Goal: Task Accomplishment & Management: Manage account settings

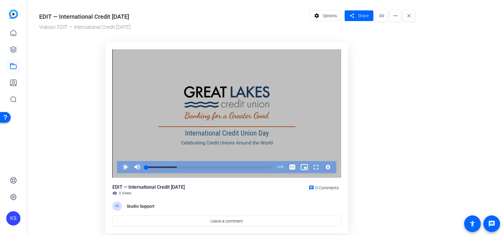
click at [120, 167] on span "Video Player" at bounding box center [120, 167] width 0 height 12
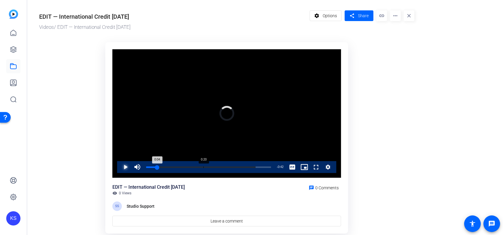
click at [204, 165] on div "Loaded : 87.71% 0:20 0:04" at bounding box center [208, 167] width 131 height 12
click at [120, 167] on span "Video Player" at bounding box center [120, 167] width 0 height 12
click at [120, 166] on span "Video Player" at bounding box center [120, 167] width 0 height 12
drag, startPoint x: 238, startPoint y: 169, endPoint x: 226, endPoint y: 169, distance: 11.9
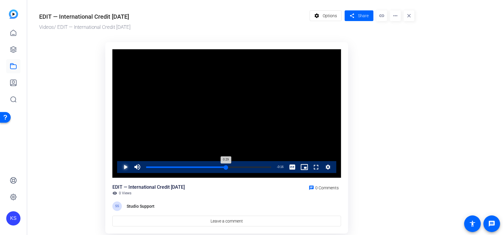
click at [226, 168] on div "0:29" at bounding box center [186, 167] width 80 height 1
click at [135, 133] on video "Video Player" at bounding box center [227, 113] width 229 height 129
click at [220, 167] on div "0:31" at bounding box center [188, 167] width 85 height 1
click at [120, 166] on span "Video Player" at bounding box center [120, 167] width 0 height 12
drag, startPoint x: 223, startPoint y: 167, endPoint x: 142, endPoint y: 167, distance: 80.4
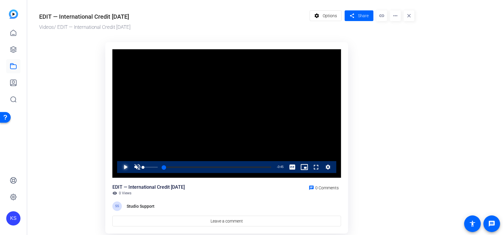
click at [142, 167] on div "Play Unmute 0% Current Time 0:00 / Duration 0:45 Loaded : 100.00% 0:00 0:00 Str…" at bounding box center [226, 167] width 219 height 12
click at [120, 166] on span "Video Player" at bounding box center [120, 167] width 0 height 12
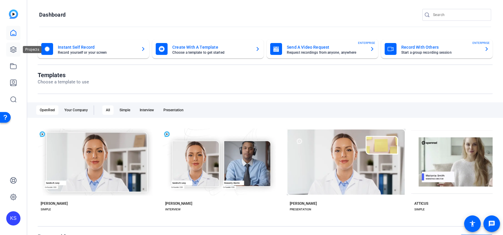
click at [12, 47] on icon at bounding box center [13, 49] width 7 height 7
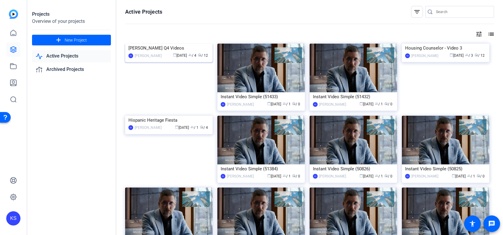
click at [156, 44] on img at bounding box center [169, 44] width 88 height 0
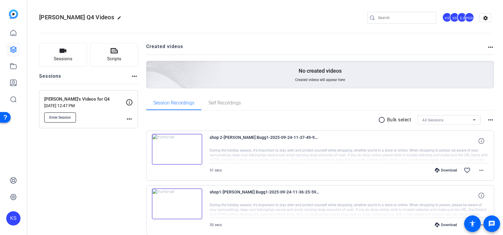
click at [60, 116] on span "Enter Session" at bounding box center [60, 117] width 22 height 5
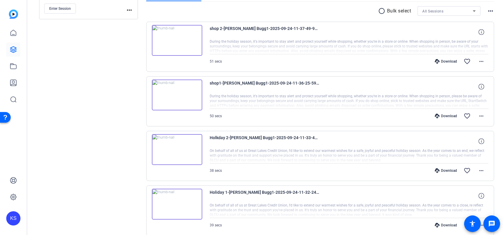
scroll to position [121, 0]
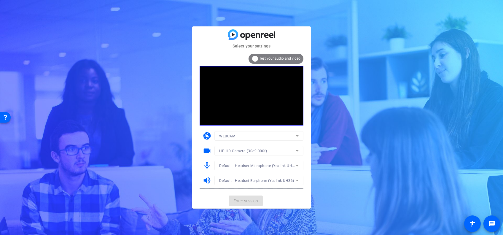
click at [248, 199] on mat-card-actions "Enter session" at bounding box center [251, 200] width 119 height 15
click at [251, 199] on span "Enter session" at bounding box center [246, 201] width 25 height 6
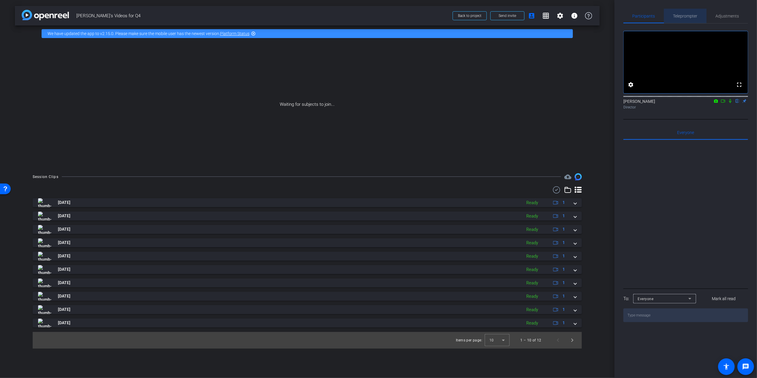
click at [503, 15] on span "Teleprompter" at bounding box center [685, 16] width 24 height 4
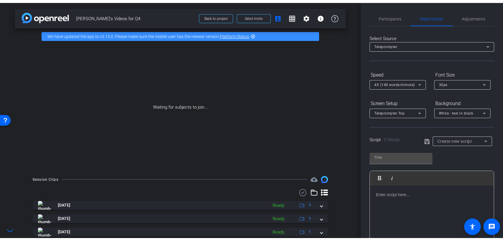
scroll to position [57, 0]
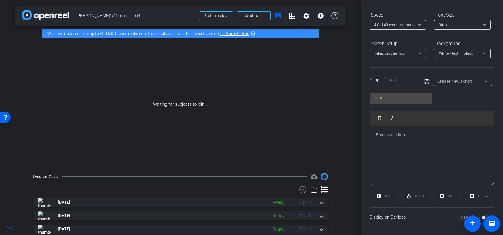
click at [313, 137] on div "Waiting for subjects to join..." at bounding box center [180, 105] width 331 height 126
click at [479, 217] on span at bounding box center [473, 224] width 14 height 14
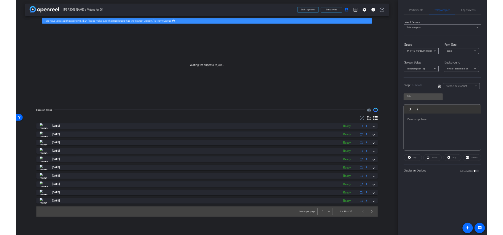
scroll to position [0, 0]
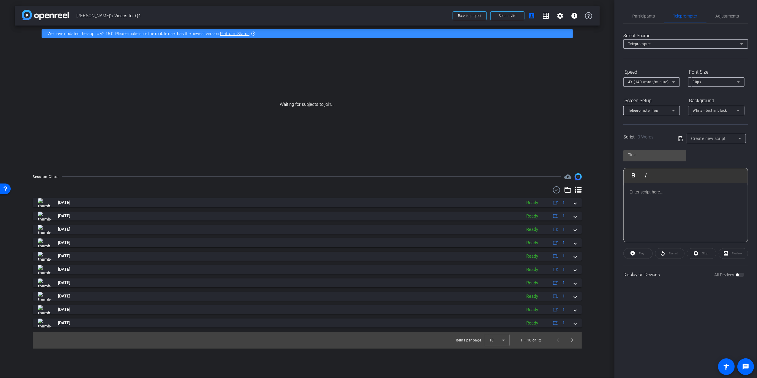
click at [503, 235] on div "All Devices" at bounding box center [729, 275] width 30 height 6
drag, startPoint x: 739, startPoint y: 272, endPoint x: 745, endPoint y: 273, distance: 6.3
click at [503, 235] on div "Display on Devices All Devices" at bounding box center [685, 273] width 125 height 19
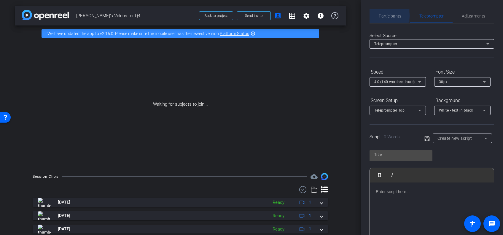
click at [384, 16] on span "Participants" at bounding box center [390, 16] width 23 height 4
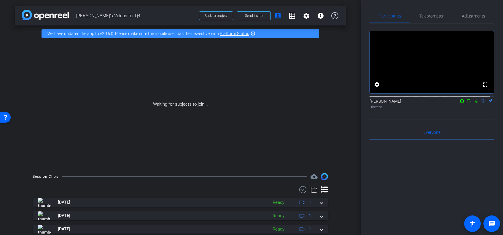
click at [480, 103] on mat-icon "flip" at bounding box center [483, 100] width 7 height 5
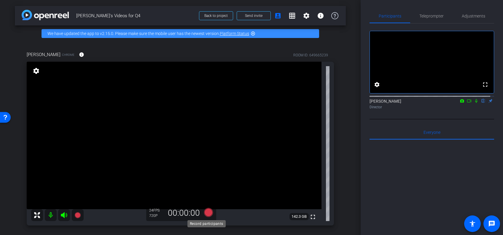
click at [206, 213] on icon at bounding box center [208, 212] width 9 height 9
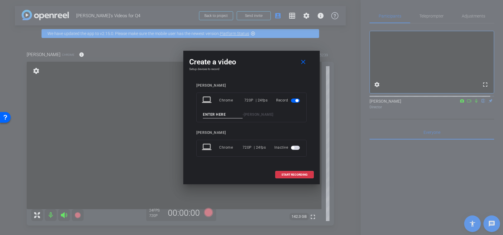
click at [222, 115] on input at bounding box center [223, 114] width 40 height 7
type input "test"
click at [291, 175] on span "START RECORDING" at bounding box center [295, 174] width 26 height 3
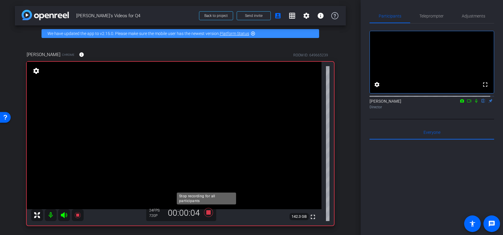
click at [205, 211] on icon at bounding box center [208, 212] width 9 height 9
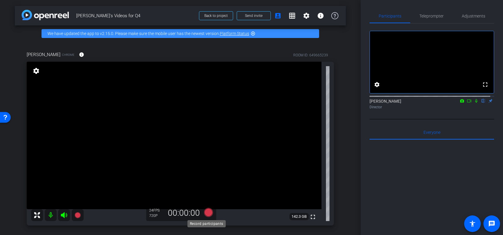
click at [208, 213] on icon at bounding box center [208, 212] width 9 height 9
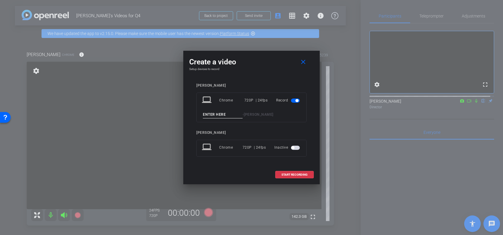
click at [221, 115] on input at bounding box center [223, 114] width 40 height 7
type input "tes2"
click at [293, 174] on span "START RECORDING" at bounding box center [295, 174] width 26 height 3
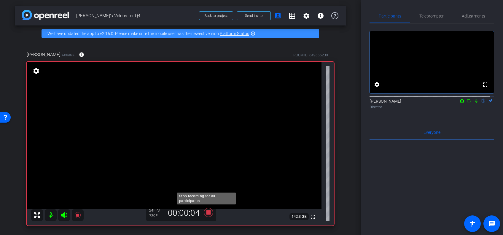
click at [208, 211] on icon at bounding box center [208, 212] width 9 height 9
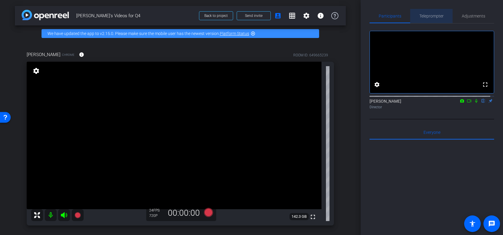
click at [435, 14] on span "Teleprompter" at bounding box center [432, 16] width 24 height 4
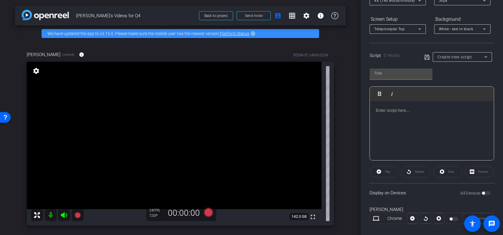
scroll to position [89, 0]
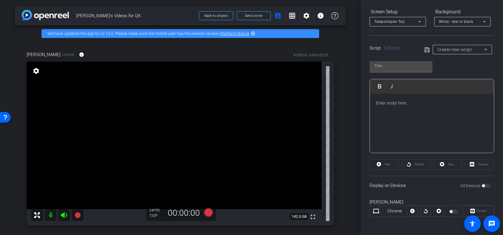
click at [481, 186] on div "All Devices" at bounding box center [476, 186] width 30 height 6
click at [488, 187] on div "Display on Devices All Devices" at bounding box center [432, 185] width 125 height 19
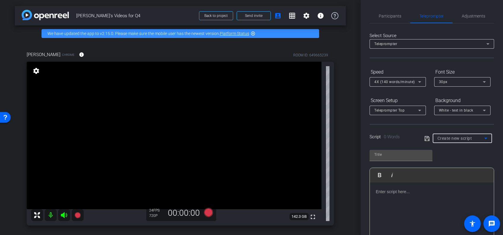
click at [469, 136] on span "Create new script" at bounding box center [455, 138] width 35 height 5
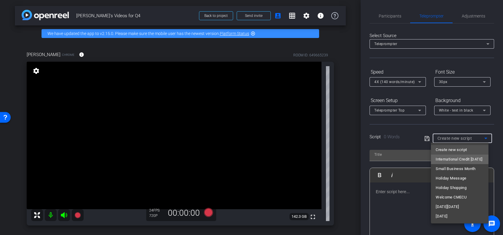
click at [451, 157] on span "International Credit Union Day" at bounding box center [459, 159] width 47 height 7
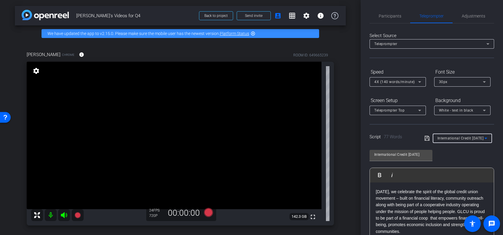
scroll to position [89, 0]
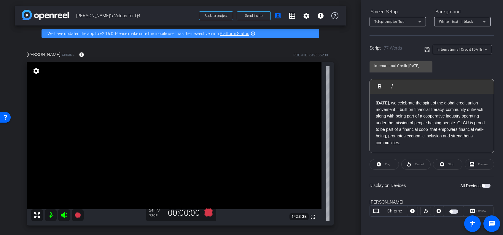
click at [481, 183] on div "All Devices" at bounding box center [476, 186] width 30 height 6
drag, startPoint x: 481, startPoint y: 185, endPoint x: 491, endPoint y: 185, distance: 10.4
click at [491, 185] on div "Participants Teleprompter Adjustments settings Kathleen Shangraw flip Director …" at bounding box center [432, 117] width 142 height 235
click at [482, 184] on span "button" at bounding box center [483, 185] width 3 height 3
click at [482, 184] on span "button" at bounding box center [486, 186] width 9 height 4
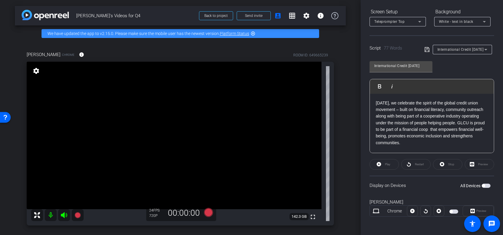
click at [482, 184] on span "button" at bounding box center [483, 185] width 3 height 3
click at [483, 50] on icon at bounding box center [486, 49] width 7 height 7
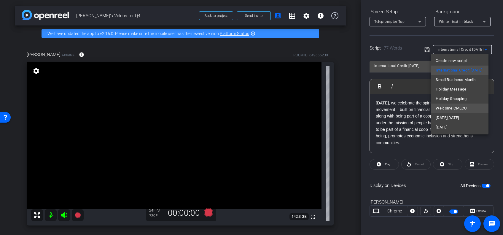
click at [460, 107] on span "Welcome CMECU" at bounding box center [451, 108] width 31 height 7
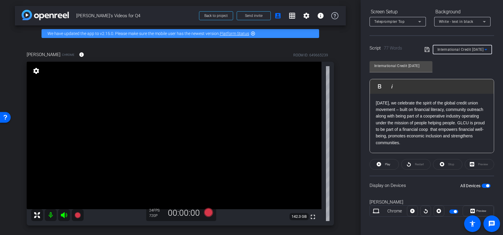
type input "Welcome CMECU"
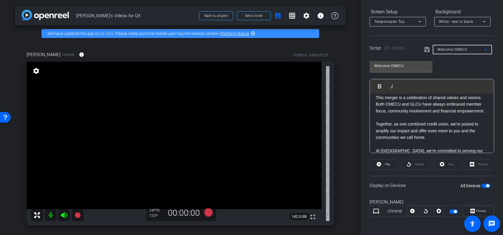
scroll to position [0, 0]
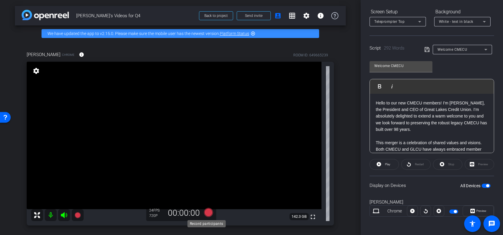
click at [209, 212] on icon at bounding box center [208, 212] width 9 height 9
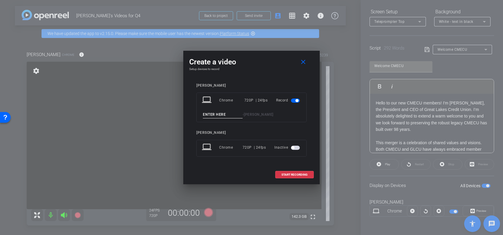
click at [217, 117] on input at bounding box center [223, 114] width 40 height 7
type input "cme1"
click at [293, 173] on span "START RECORDING" at bounding box center [295, 174] width 26 height 3
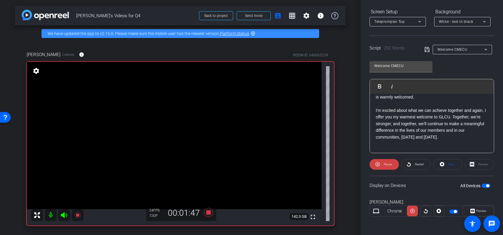
scroll to position [251, 0]
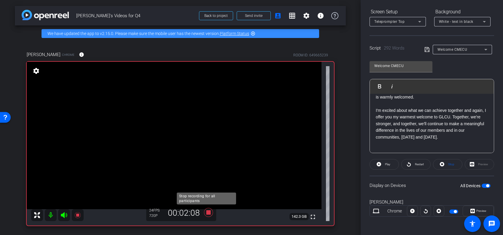
click at [206, 216] on icon at bounding box center [209, 212] width 14 height 11
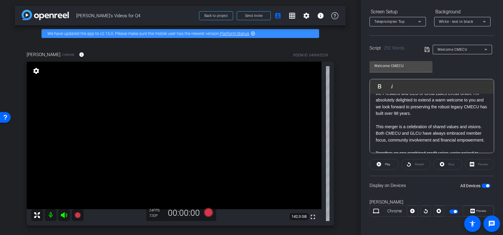
scroll to position [0, 0]
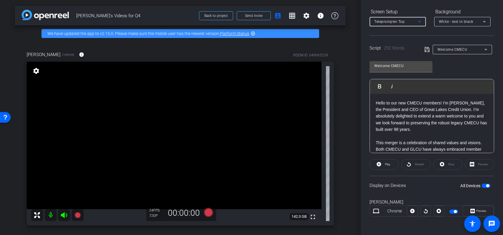
click at [423, 24] on icon at bounding box center [419, 21] width 7 height 7
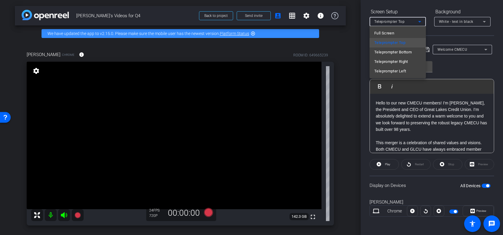
click at [423, 24] on div at bounding box center [251, 117] width 503 height 235
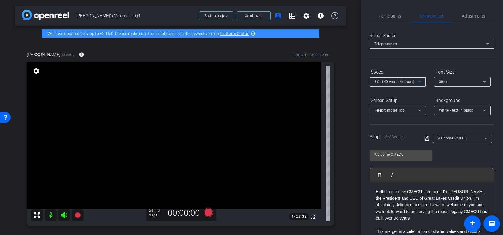
click at [418, 81] on icon at bounding box center [419, 81] width 7 height 7
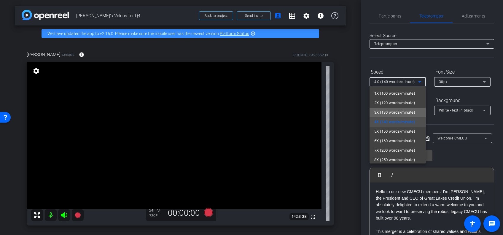
click at [399, 111] on span "3X (130 words/minute)" at bounding box center [395, 112] width 41 height 7
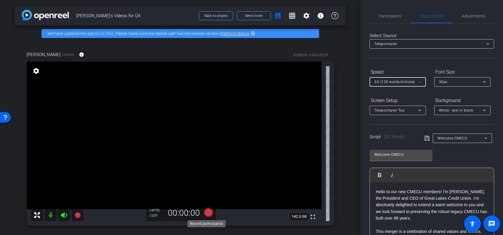
click at [205, 211] on icon at bounding box center [208, 212] width 9 height 9
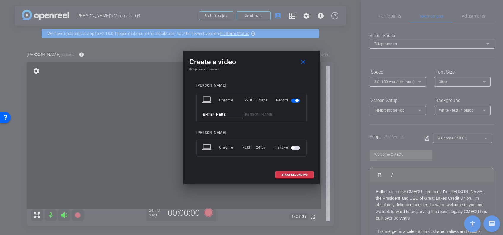
click at [233, 114] on input at bounding box center [223, 114] width 40 height 7
type input "cmecu 2"
click at [295, 173] on span "START RECORDING" at bounding box center [295, 174] width 26 height 3
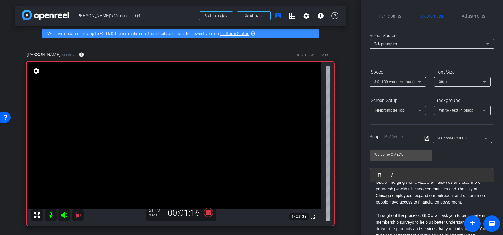
scroll to position [178, 0]
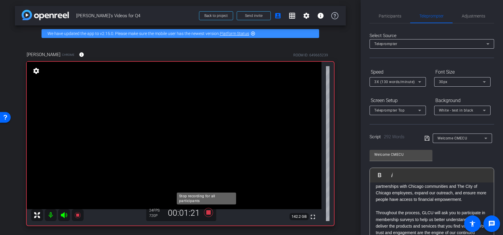
click at [205, 213] on icon at bounding box center [208, 212] width 9 height 9
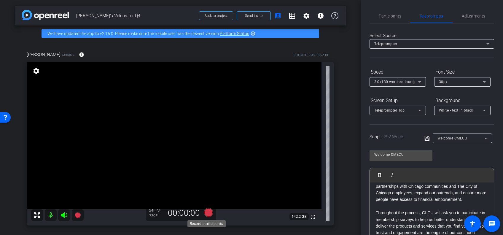
click at [207, 212] on icon at bounding box center [208, 212] width 9 height 9
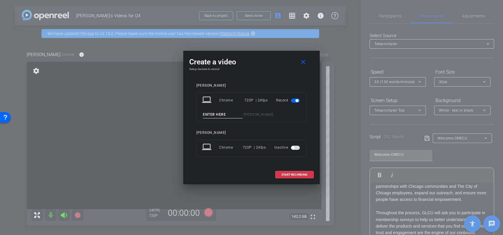
click at [231, 116] on input at bounding box center [223, 114] width 40 height 7
type input "cme 3"
click at [291, 173] on span "START RECORDING" at bounding box center [295, 174] width 26 height 3
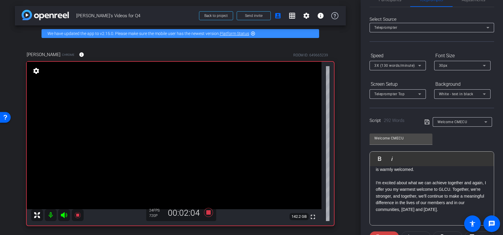
scroll to position [26, 0]
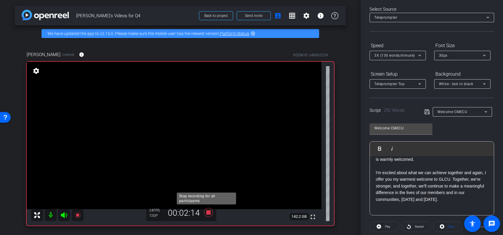
click at [207, 212] on icon at bounding box center [208, 212] width 9 height 9
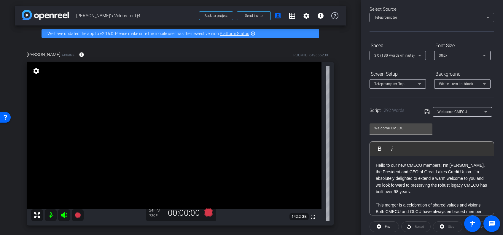
scroll to position [13, 0]
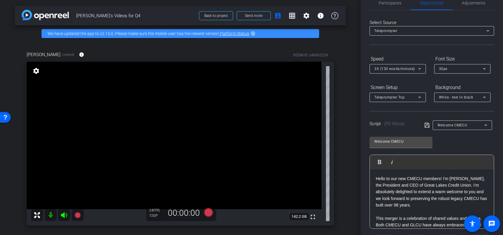
click at [422, 207] on p "Hello to our new CMECU members! I'm Steve Bugg, the President and CEO of Great …" at bounding box center [432, 191] width 112 height 33
click at [435, 199] on p "Hello to our new CMECU members! I'm Steve Bugg, the President and CEO of Great …" at bounding box center [432, 191] width 112 height 33
click at [425, 125] on icon at bounding box center [427, 125] width 5 height 7
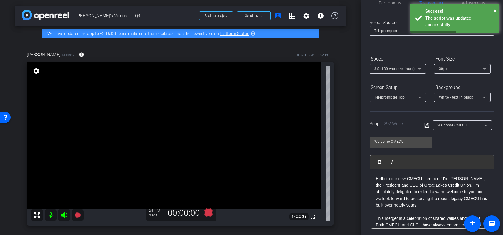
click at [431, 205] on p "Hello to our new CMECU members! I'm Steve Bugg, the President and CEO of Great …" at bounding box center [432, 191] width 112 height 33
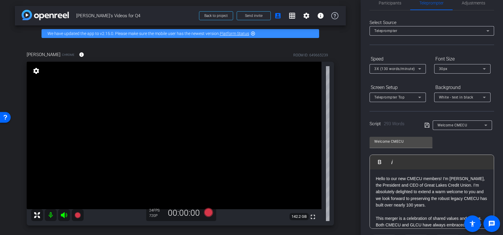
click at [426, 125] on icon at bounding box center [427, 125] width 5 height 5
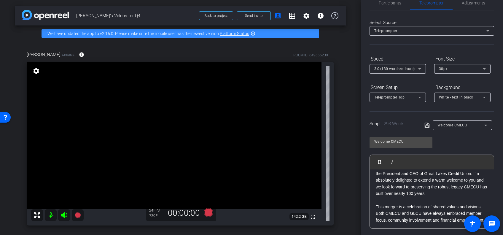
scroll to position [0, 0]
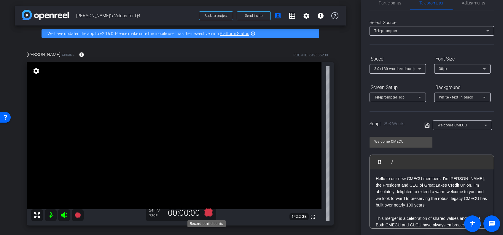
click at [206, 210] on icon at bounding box center [208, 212] width 9 height 9
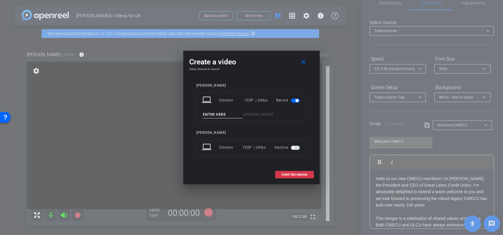
click at [217, 113] on input at bounding box center [223, 114] width 40 height 7
type input "cme 4"
click at [291, 175] on span "START RECORDING" at bounding box center [295, 174] width 26 height 3
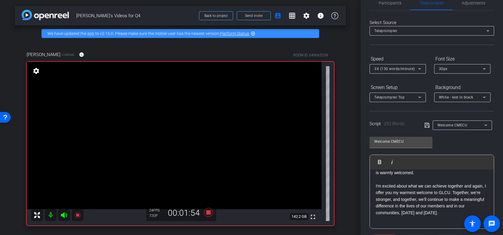
scroll to position [251, 0]
click at [208, 207] on icon at bounding box center [209, 212] width 14 height 11
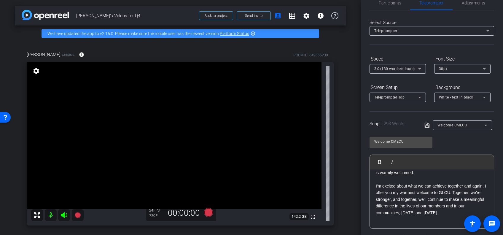
scroll to position [0, 0]
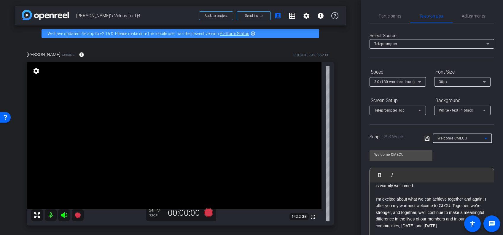
click at [458, 137] on span "Welcome CMECU" at bounding box center [453, 138] width 30 height 4
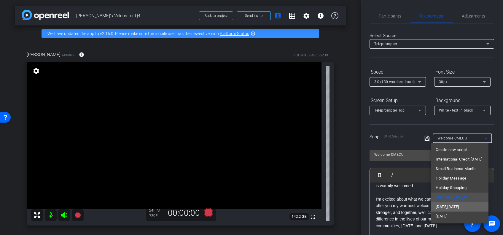
click at [453, 206] on span "Small Business Saturday" at bounding box center [447, 206] width 23 height 7
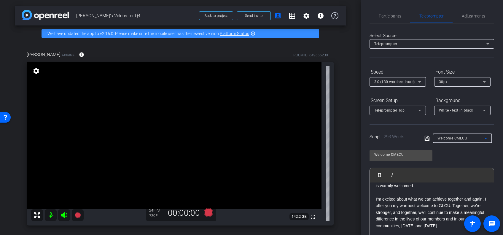
type input "Small Business Saturday"
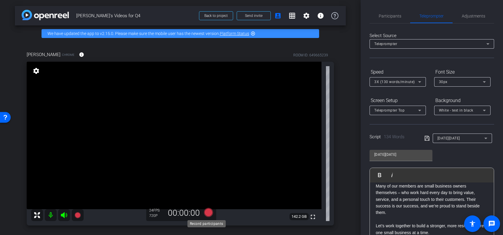
click at [207, 211] on icon at bounding box center [208, 212] width 9 height 9
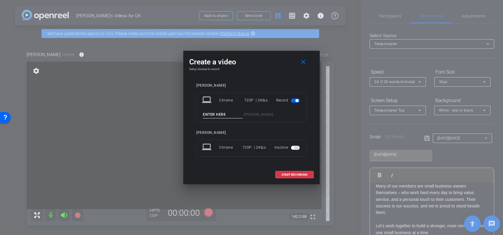
click at [219, 114] on input at bounding box center [223, 114] width 40 height 7
type input "biz1"
click at [288, 175] on span "START RECORDING" at bounding box center [295, 174] width 26 height 3
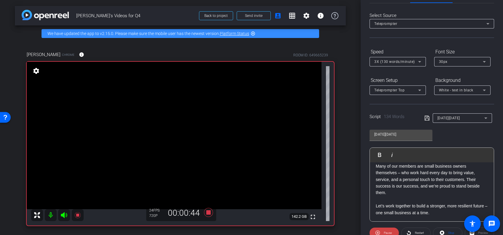
scroll to position [21, 0]
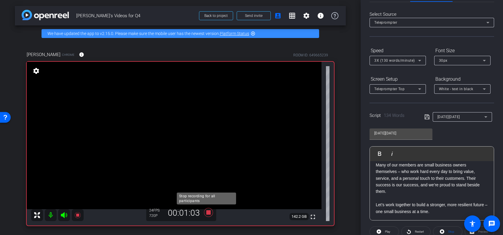
click at [207, 213] on icon at bounding box center [208, 212] width 9 height 9
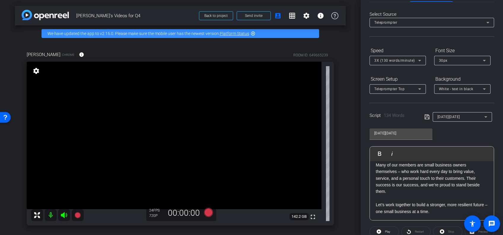
click at [408, 199] on p at bounding box center [432, 198] width 112 height 7
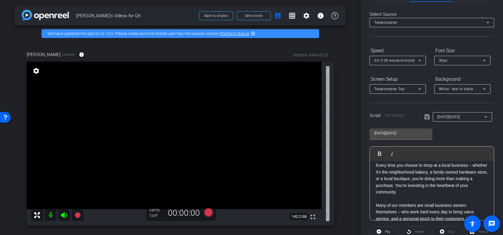
scroll to position [43, 0]
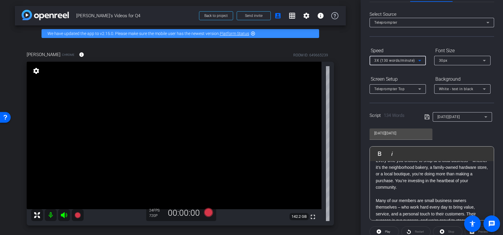
click at [417, 62] on icon at bounding box center [419, 60] width 7 height 7
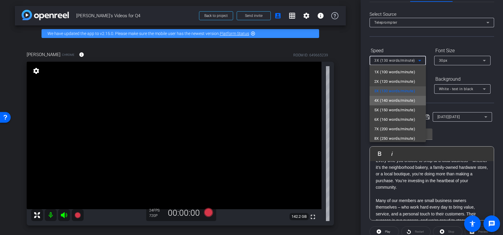
click at [399, 98] on span "4X (140 words/minute)" at bounding box center [395, 100] width 41 height 7
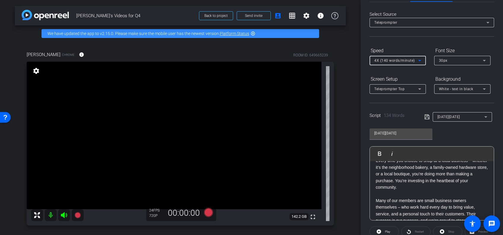
scroll to position [0, 0]
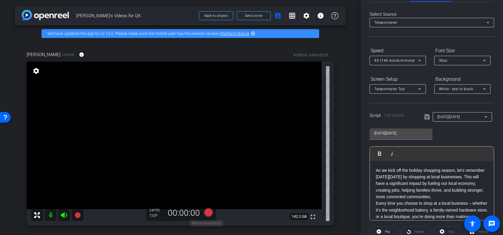
click at [207, 213] on icon at bounding box center [208, 212] width 9 height 9
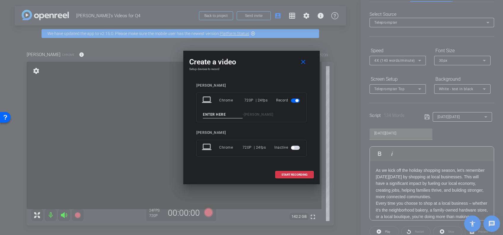
click at [211, 110] on div "laptop Chrome 720P | 24fps Record - Steve" at bounding box center [252, 108] width 110 height 30
click at [210, 116] on input at bounding box center [223, 114] width 40 height 7
type input "biz 2"
click at [283, 174] on span "START RECORDING" at bounding box center [295, 174] width 26 height 3
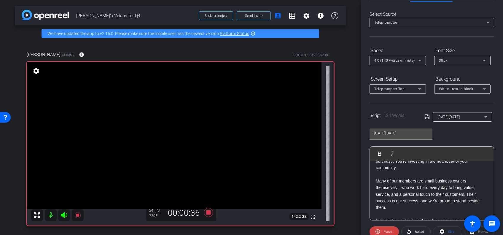
scroll to position [62, 0]
click at [394, 173] on p at bounding box center [432, 174] width 112 height 7
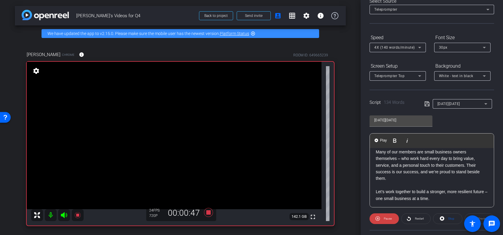
scroll to position [38, 0]
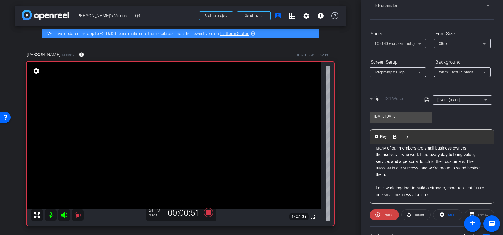
click at [383, 180] on p at bounding box center [432, 181] width 112 height 7
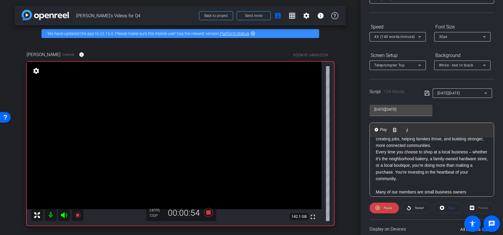
scroll to position [24, 0]
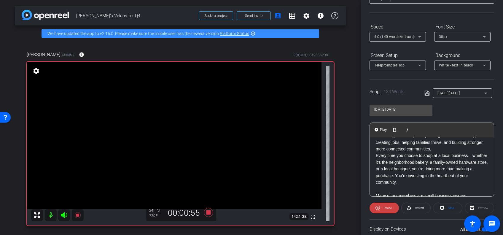
click at [380, 190] on p at bounding box center [432, 189] width 112 height 7
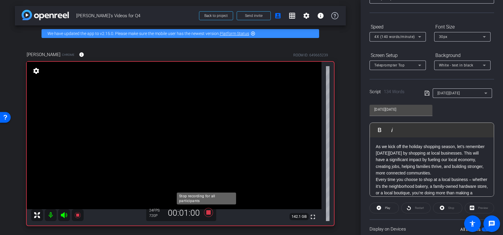
click at [205, 212] on icon at bounding box center [208, 212] width 9 height 9
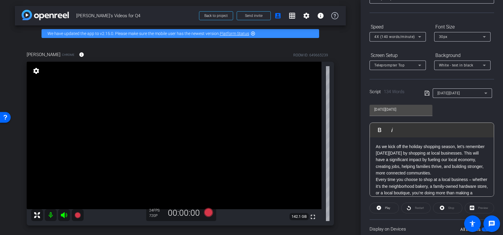
click at [426, 93] on icon at bounding box center [427, 93] width 5 height 5
click at [425, 94] on icon at bounding box center [427, 93] width 5 height 7
click at [208, 211] on icon at bounding box center [208, 212] width 9 height 9
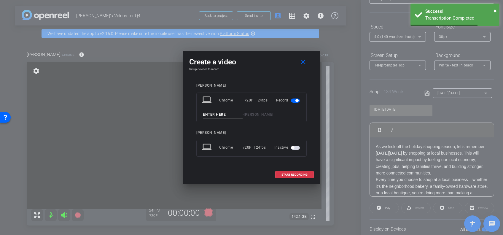
click at [226, 112] on input at bounding box center [223, 114] width 40 height 7
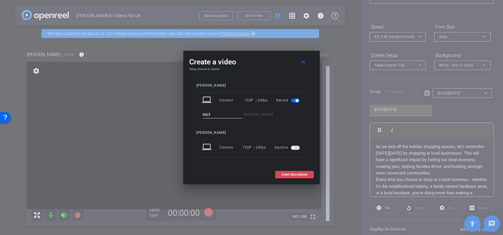
type input "biz3"
click at [294, 173] on span "START RECORDING" at bounding box center [295, 174] width 26 height 3
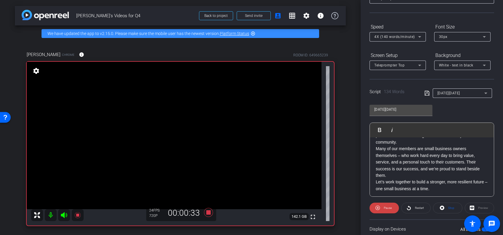
scroll to position [65, 0]
click at [207, 213] on icon at bounding box center [208, 212] width 9 height 9
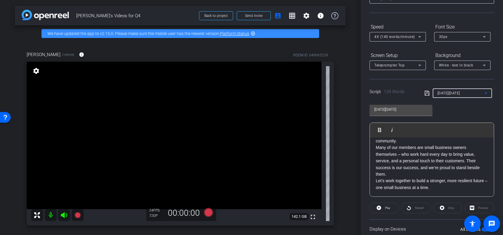
click at [484, 95] on icon at bounding box center [486, 93] width 7 height 7
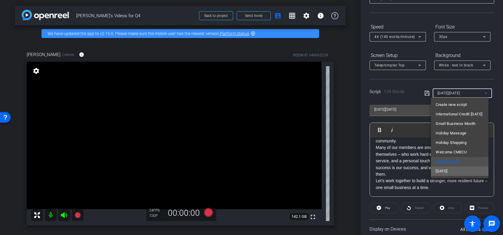
click at [448, 169] on span "Thanksgiving" at bounding box center [442, 171] width 12 height 7
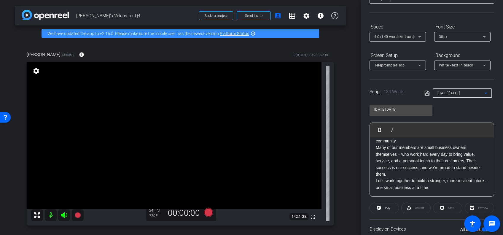
type input "Thanksgiving"
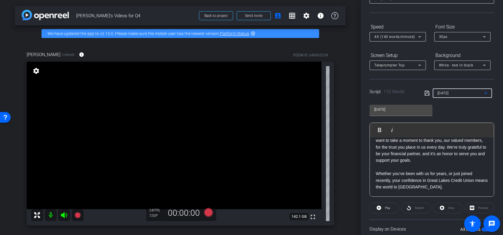
scroll to position [19, 0]
click at [389, 169] on p at bounding box center [432, 167] width 112 height 7
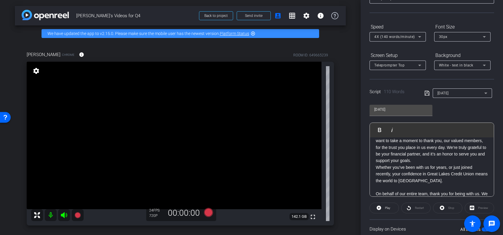
click at [378, 188] on p at bounding box center [432, 187] width 112 height 7
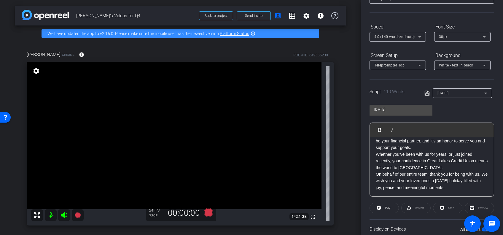
click at [425, 93] on icon at bounding box center [427, 93] width 5 height 5
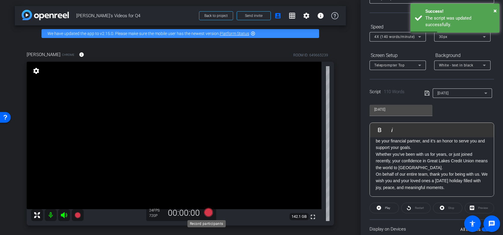
click at [207, 210] on icon at bounding box center [208, 212] width 9 height 9
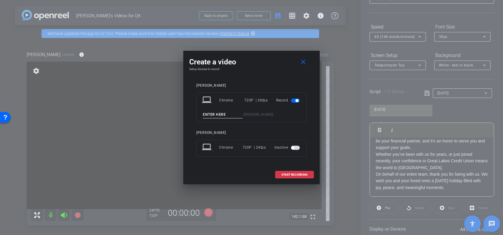
click at [220, 116] on input at bounding box center [223, 114] width 40 height 7
type input "thx"
click at [295, 173] on span "START RECORDING" at bounding box center [295, 174] width 26 height 3
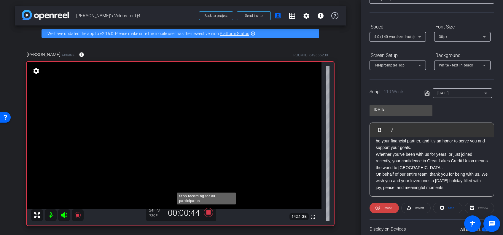
click at [204, 211] on icon at bounding box center [209, 212] width 14 height 11
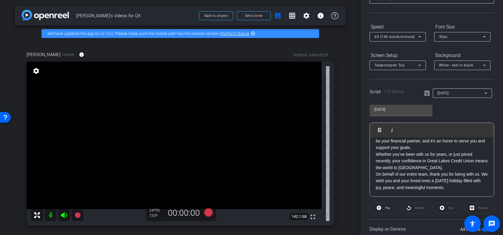
click at [381, 182] on p "On behalf of our entire team, thank you for being with us. We wish you and your…" at bounding box center [432, 181] width 112 height 20
click at [427, 92] on icon at bounding box center [427, 93] width 5 height 7
click at [420, 37] on icon at bounding box center [420, 36] width 3 height 1
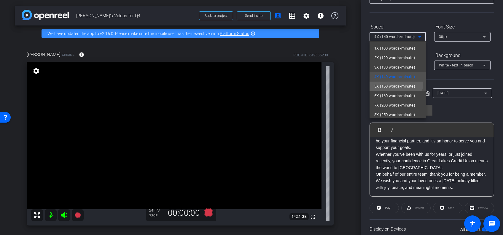
click at [395, 83] on span "5X (150 words/minute)" at bounding box center [395, 86] width 41 height 7
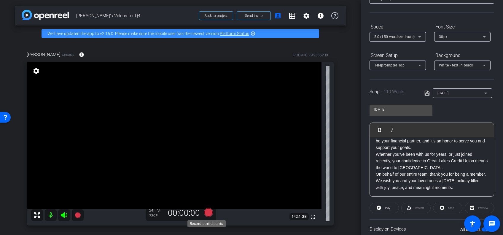
click at [206, 212] on icon at bounding box center [208, 212] width 9 height 9
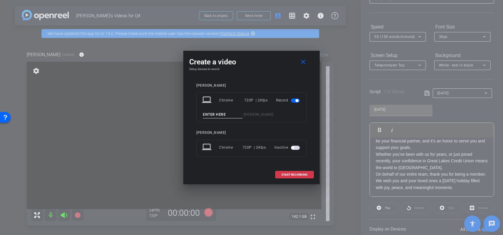
click at [224, 114] on input at bounding box center [223, 114] width 40 height 7
type input "tx2"
click at [293, 174] on span "START RECORDING" at bounding box center [295, 174] width 26 height 3
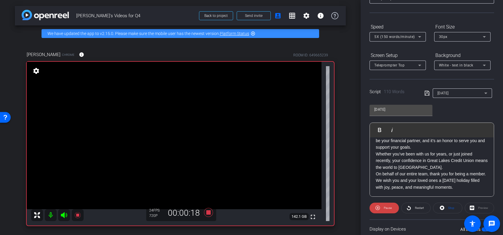
scroll to position [39, 0]
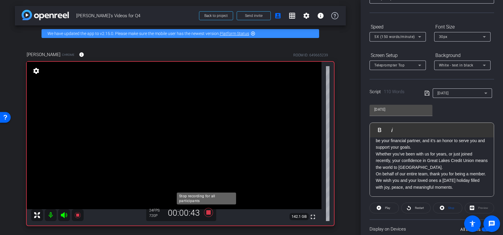
click at [207, 213] on icon at bounding box center [208, 212] width 9 height 9
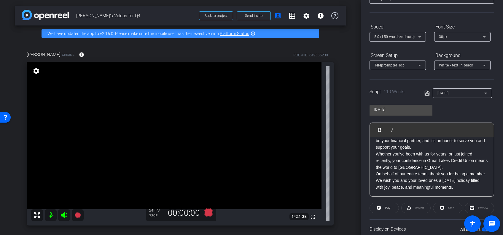
scroll to position [0, 0]
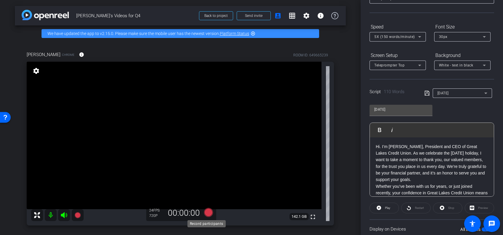
click at [205, 210] on icon at bounding box center [208, 212] width 9 height 9
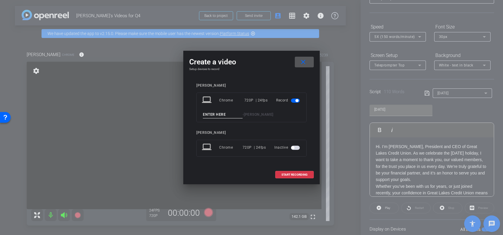
click at [226, 113] on input at bounding box center [223, 114] width 40 height 7
type input "testt"
click at [295, 176] on span "START RECORDING" at bounding box center [295, 174] width 26 height 3
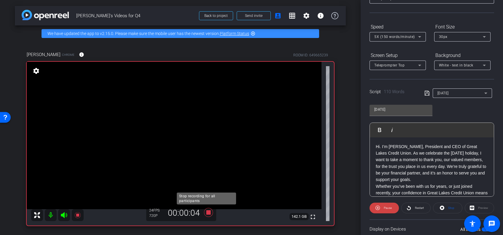
click at [204, 210] on icon at bounding box center [209, 212] width 14 height 11
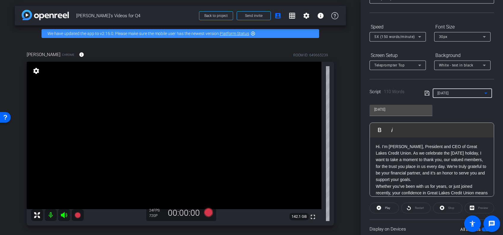
click at [483, 91] on icon at bounding box center [486, 93] width 7 height 7
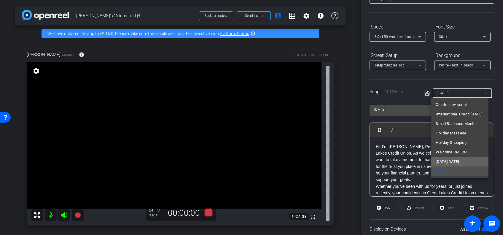
click at [457, 160] on span "Small Business Saturday" at bounding box center [447, 161] width 23 height 7
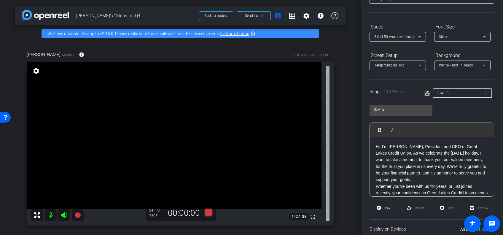
type input "Small Business Saturday"
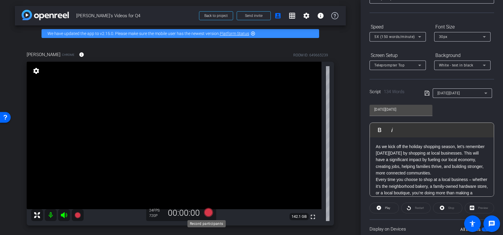
click at [206, 210] on icon at bounding box center [208, 212] width 9 height 9
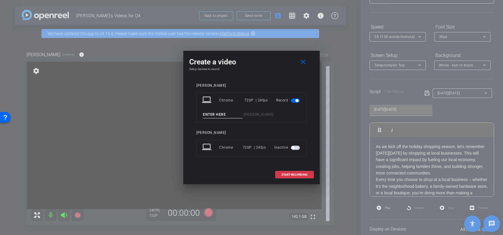
click at [214, 110] on div "laptop Chrome 720P | 24fps Record - Steve" at bounding box center [252, 108] width 110 height 30
click at [210, 115] on input at bounding box center [223, 114] width 40 height 7
type input "bizzz"
click at [294, 174] on span "START RECORDING" at bounding box center [295, 174] width 26 height 3
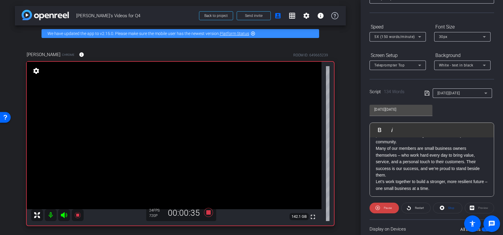
scroll to position [65, 0]
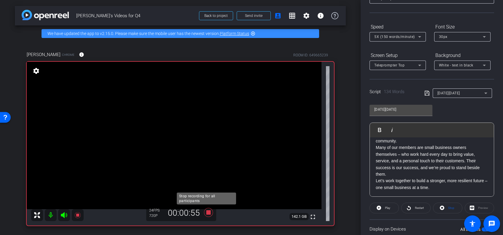
click at [207, 211] on icon at bounding box center [208, 212] width 9 height 9
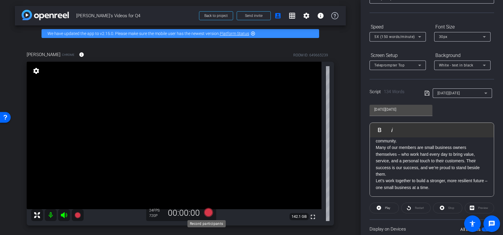
click at [209, 209] on icon at bounding box center [208, 212] width 9 height 9
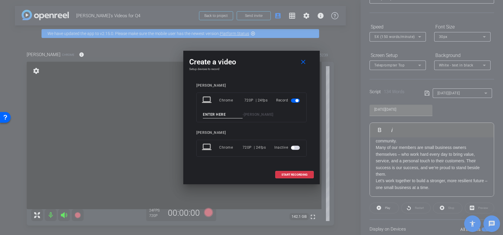
click at [216, 113] on input at bounding box center [223, 114] width 40 height 7
type input "bizzzz"
click at [285, 175] on span "START RECORDING" at bounding box center [295, 174] width 26 height 3
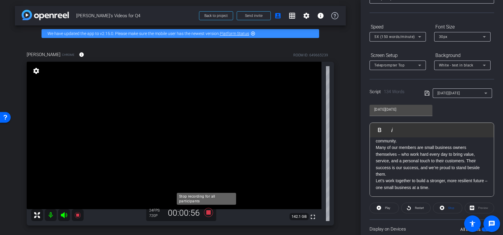
click at [207, 212] on icon at bounding box center [208, 212] width 9 height 9
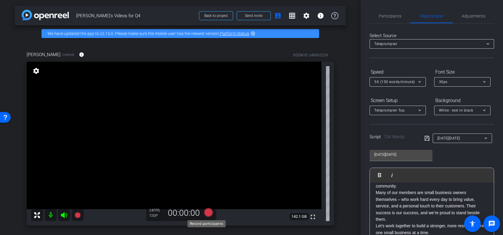
click at [206, 210] on icon at bounding box center [208, 212] width 9 height 9
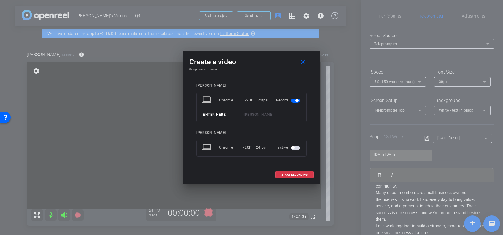
click at [229, 114] on input at bounding box center [223, 114] width 40 height 7
type input "bx"
click at [295, 174] on span "START RECORDING" at bounding box center [295, 174] width 26 height 3
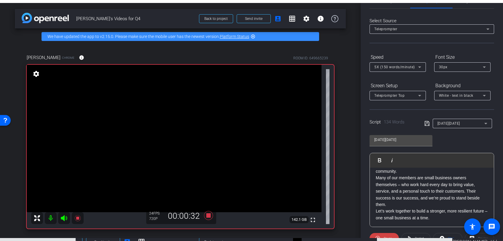
scroll to position [21, 0]
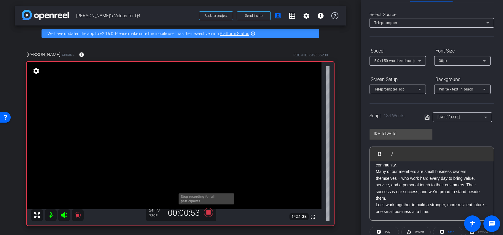
click at [206, 211] on icon at bounding box center [208, 212] width 9 height 9
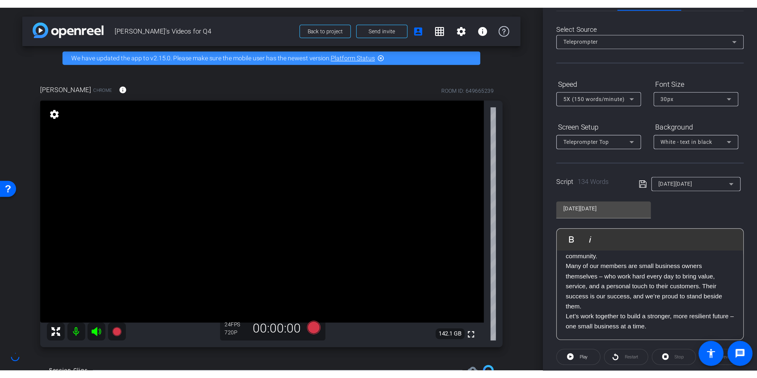
scroll to position [58, 0]
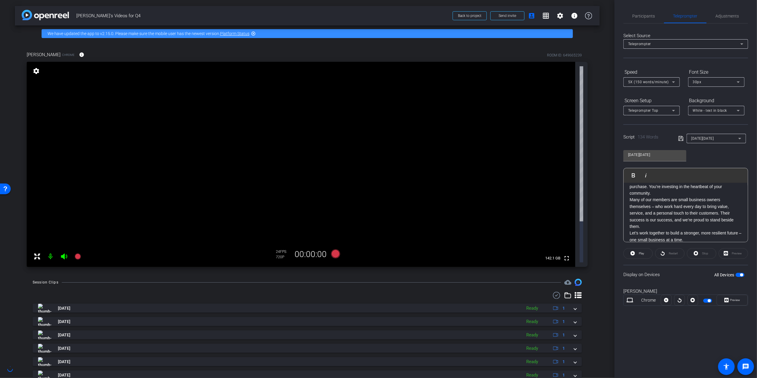
click at [0, 184] on html "Accessibility Screen-Reader Guide, Feedback, and Issue Reporting | New window m…" at bounding box center [378, 189] width 757 height 378
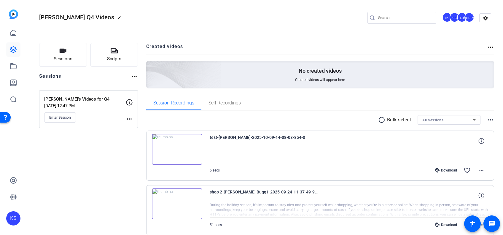
click at [176, 147] on img at bounding box center [177, 149] width 50 height 31
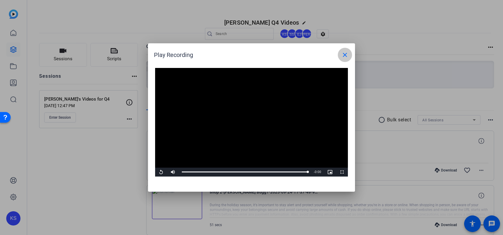
click at [346, 56] on mat-icon "close" at bounding box center [345, 54] width 7 height 7
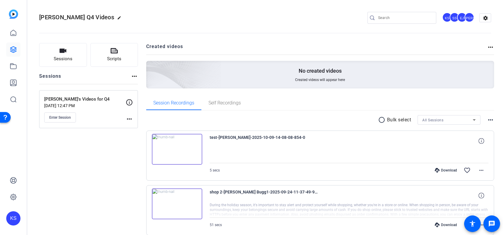
click at [179, 149] on img at bounding box center [177, 149] width 50 height 31
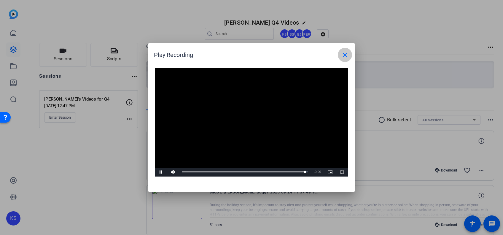
click at [345, 56] on mat-icon "close" at bounding box center [345, 54] width 7 height 7
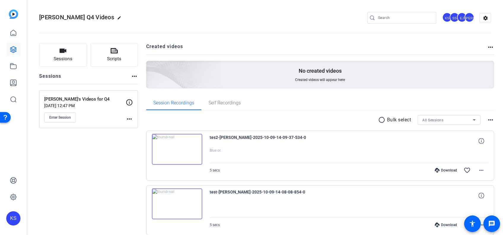
click at [177, 148] on img at bounding box center [177, 149] width 50 height 31
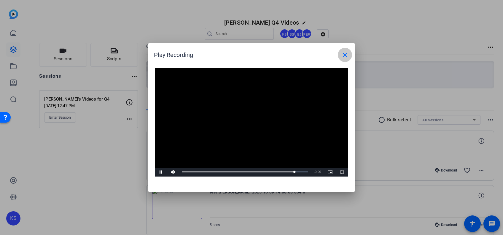
click at [346, 54] on mat-icon "close" at bounding box center [345, 54] width 7 height 7
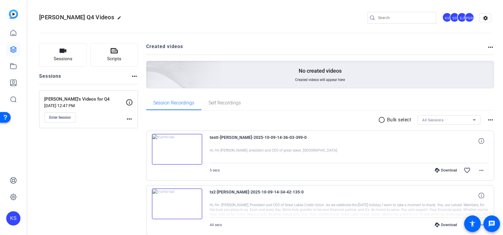
click at [176, 146] on img at bounding box center [177, 149] width 50 height 31
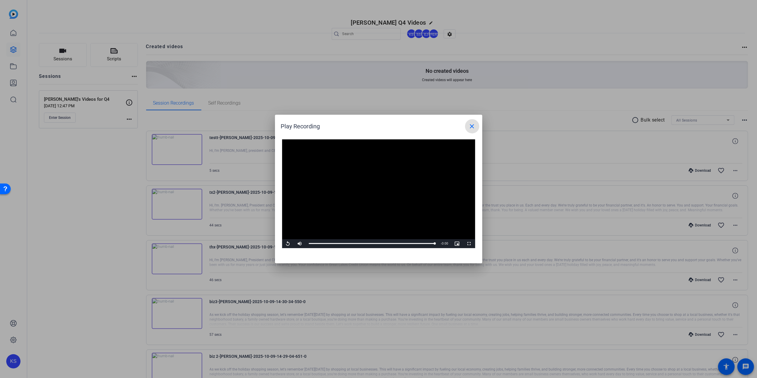
click at [252, 17] on div at bounding box center [378, 189] width 757 height 378
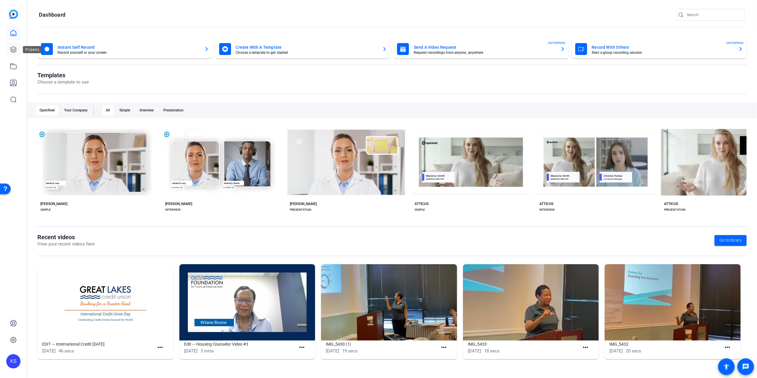
click at [13, 50] on icon at bounding box center [13, 49] width 7 height 7
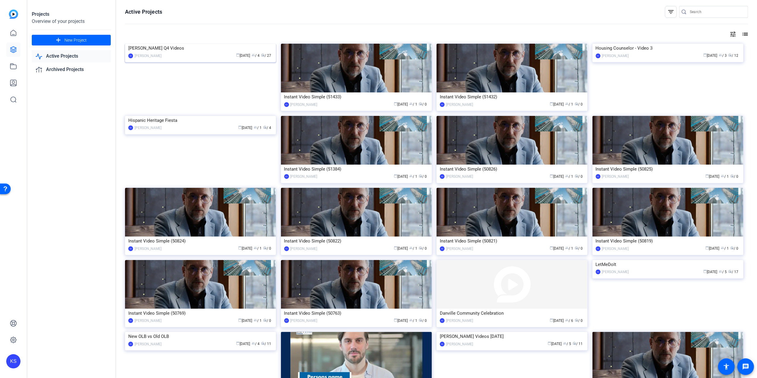
click at [221, 44] on img at bounding box center [200, 44] width 151 height 0
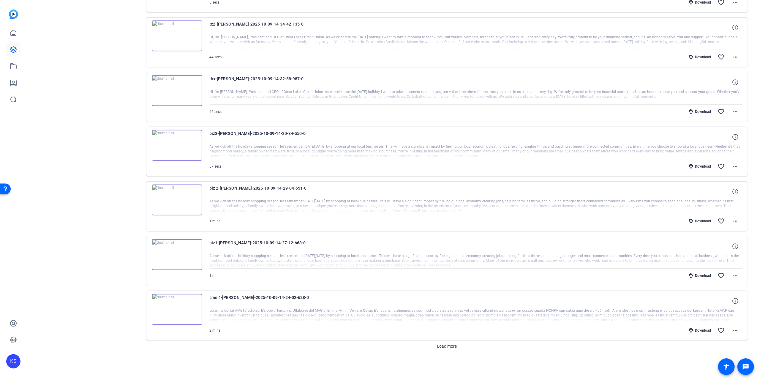
scroll to position [335, 0]
click at [445, 345] on span "Load more" at bounding box center [447, 346] width 20 height 6
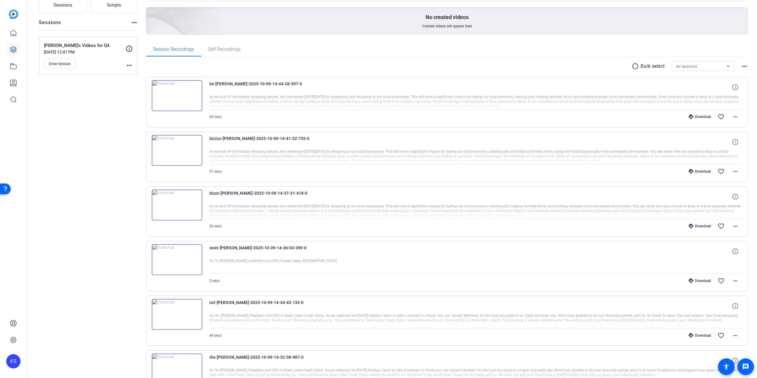
scroll to position [0, 0]
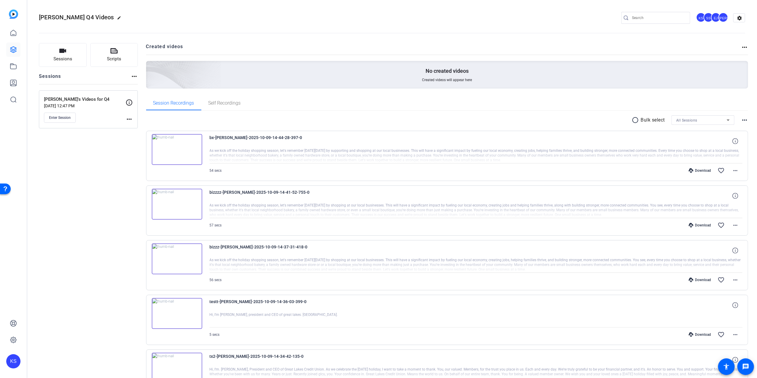
click at [127, 121] on mat-icon "more_horiz" at bounding box center [129, 118] width 7 height 7
click at [109, 112] on div at bounding box center [378, 189] width 757 height 378
click at [59, 116] on span "Enter Session" at bounding box center [60, 117] width 22 height 5
click at [12, 48] on icon at bounding box center [13, 49] width 7 height 7
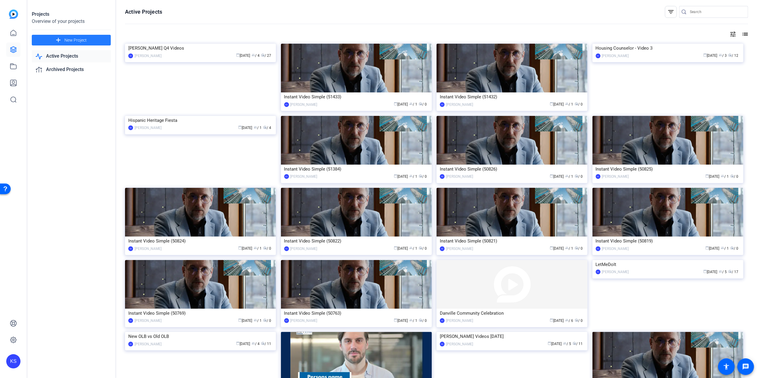
click at [61, 38] on mat-icon "add" at bounding box center [58, 40] width 7 height 7
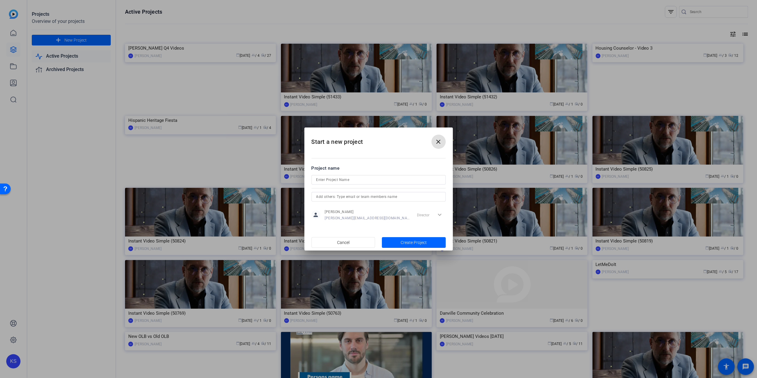
click at [386, 180] on input at bounding box center [378, 179] width 125 height 7
type input "Week of Volunteering"
click at [411, 241] on span "Create Project" at bounding box center [413, 242] width 26 height 6
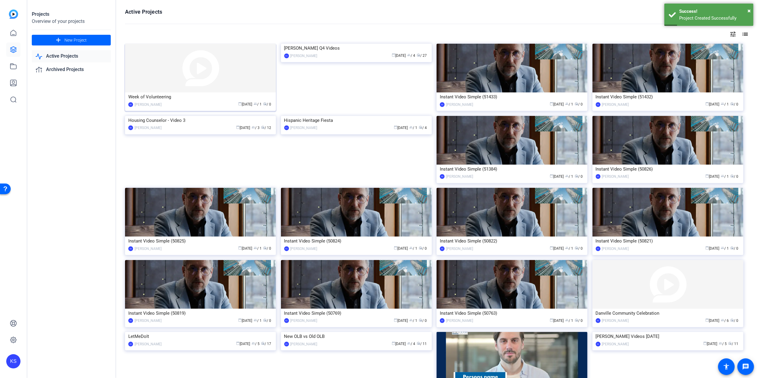
click at [187, 78] on img at bounding box center [200, 68] width 151 height 49
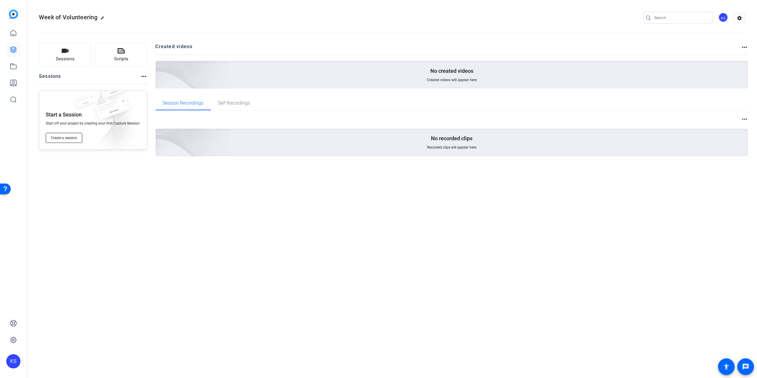
click at [68, 139] on span "Create a session" at bounding box center [64, 137] width 26 height 5
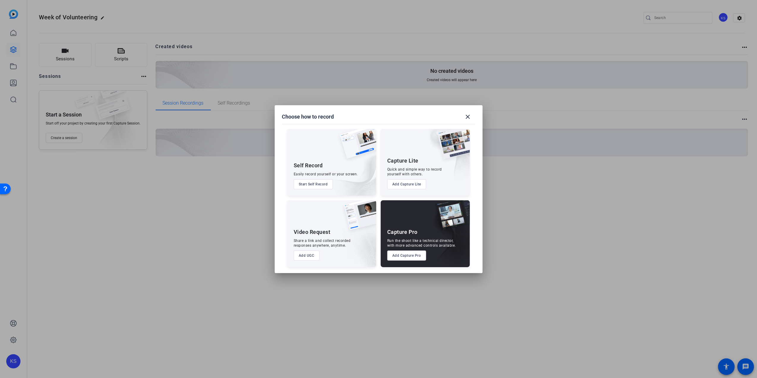
click at [306, 255] on button "Add UGC" at bounding box center [307, 255] width 26 height 10
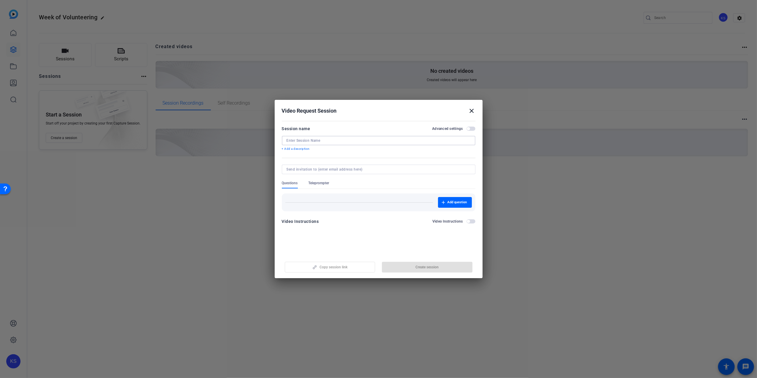
click at [300, 142] on input at bounding box center [378, 140] width 184 height 5
type input "WOV Recordings from Lead Volunteers"
click at [434, 265] on span "Create session" at bounding box center [426, 266] width 23 height 5
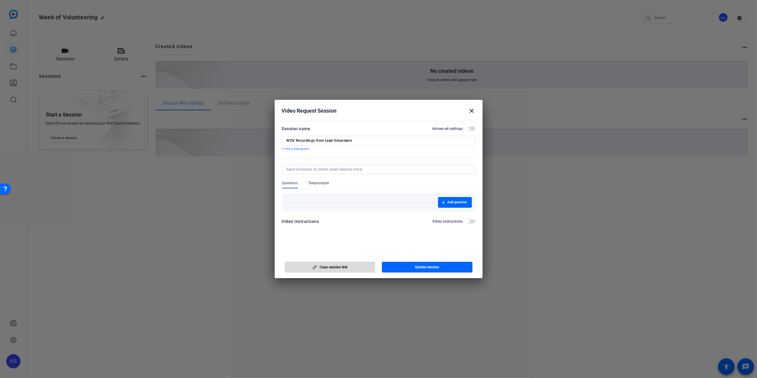
click at [338, 264] on span "Copy session link" at bounding box center [334, 266] width 28 height 5
click at [323, 268] on span "Copy session link" at bounding box center [334, 266] width 28 height 5
click at [473, 110] on mat-icon "close" at bounding box center [471, 110] width 7 height 7
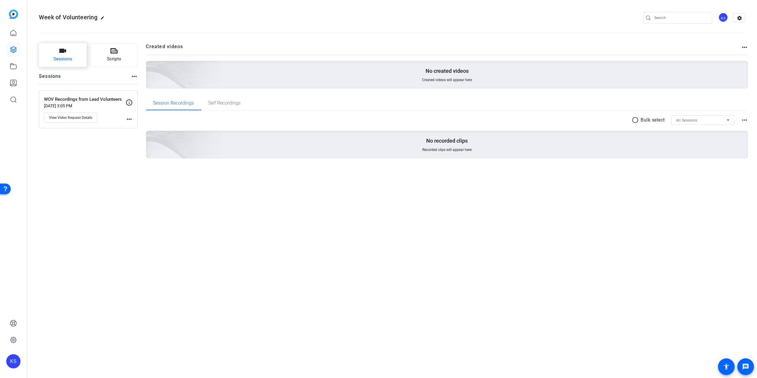
click at [57, 56] on span "Sessions" at bounding box center [62, 59] width 19 height 7
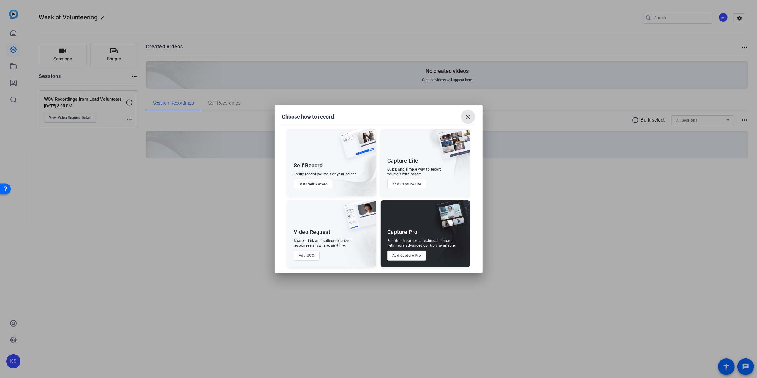
drag, startPoint x: 471, startPoint y: 118, endPoint x: 458, endPoint y: 113, distance: 13.7
click at [470, 117] on mat-icon "close" at bounding box center [467, 116] width 7 height 7
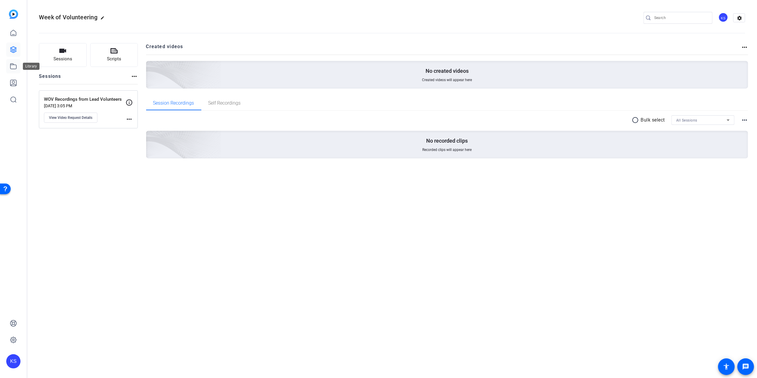
click at [12, 67] on icon at bounding box center [13, 66] width 7 height 7
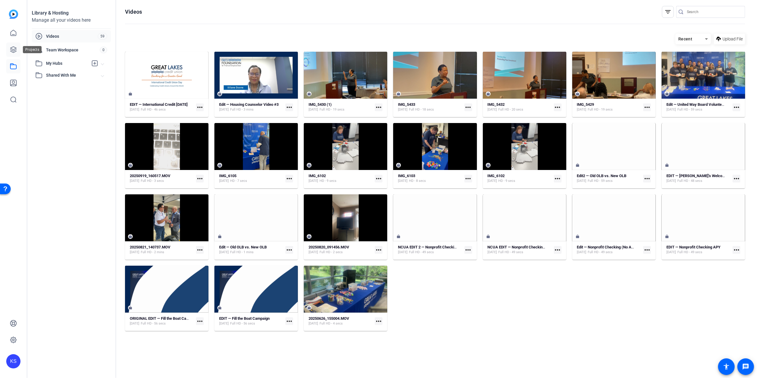
click at [12, 49] on icon at bounding box center [13, 50] width 6 height 6
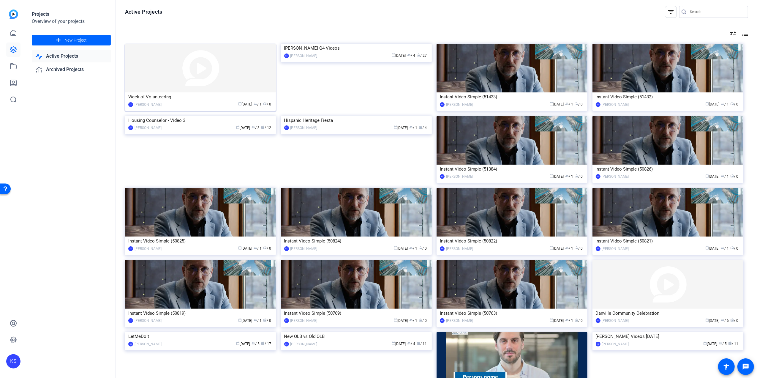
click at [177, 77] on img at bounding box center [200, 68] width 151 height 49
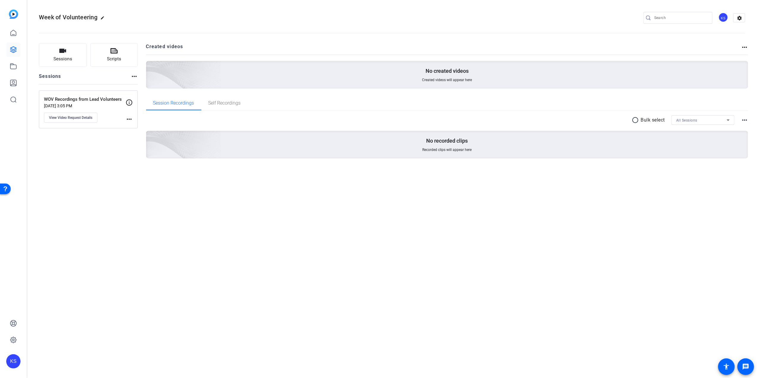
click at [97, 103] on p "[DATE] 3:05 PM" at bounding box center [85, 105] width 82 height 5
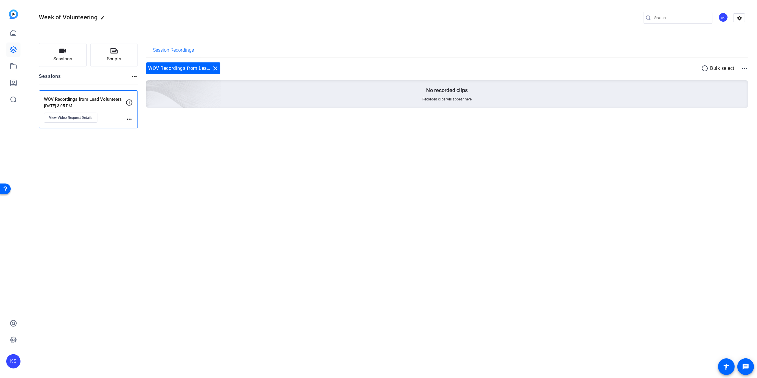
click at [131, 119] on mat-icon "more_horiz" at bounding box center [129, 118] width 7 height 7
click at [117, 116] on div at bounding box center [378, 189] width 757 height 378
click at [746, 365] on mat-icon "message" at bounding box center [745, 366] width 7 height 7
click at [723, 16] on div "KS" at bounding box center [723, 17] width 10 height 10
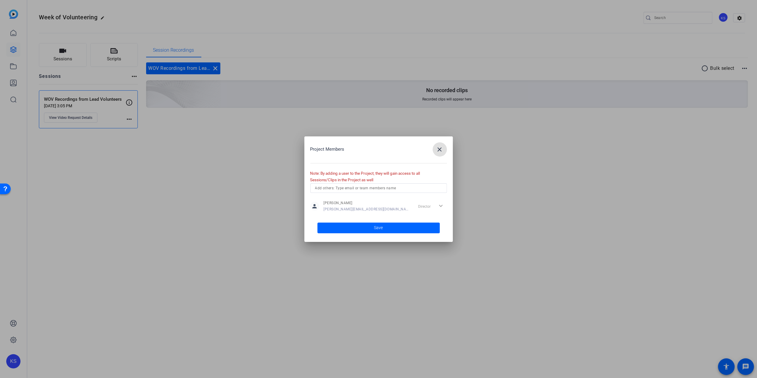
click at [350, 187] on input "text" at bounding box center [378, 187] width 127 height 7
type input "stud"
click at [376, 200] on mat-option "SS Studio Support" at bounding box center [378, 199] width 137 height 9
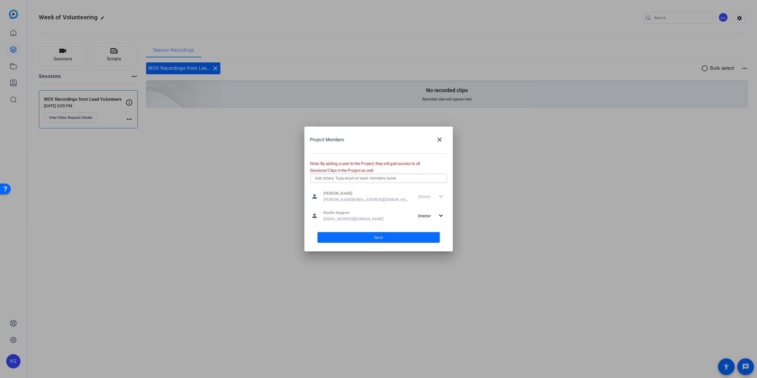
click at [377, 237] on span "Save" at bounding box center [378, 237] width 9 height 6
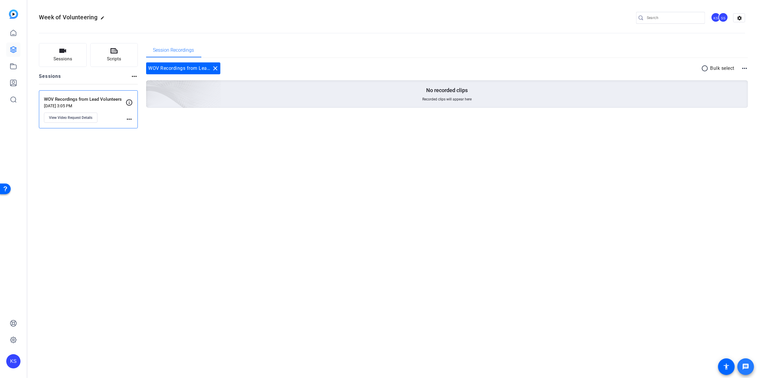
click at [748, 364] on mat-icon "message" at bounding box center [745, 366] width 7 height 7
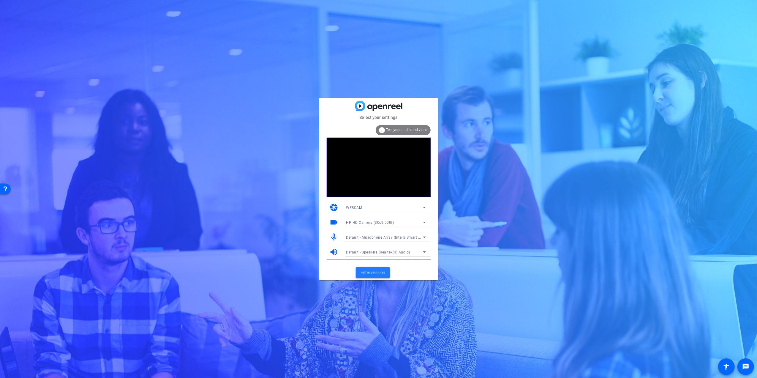
click at [369, 270] on span "Enter session" at bounding box center [372, 272] width 25 height 6
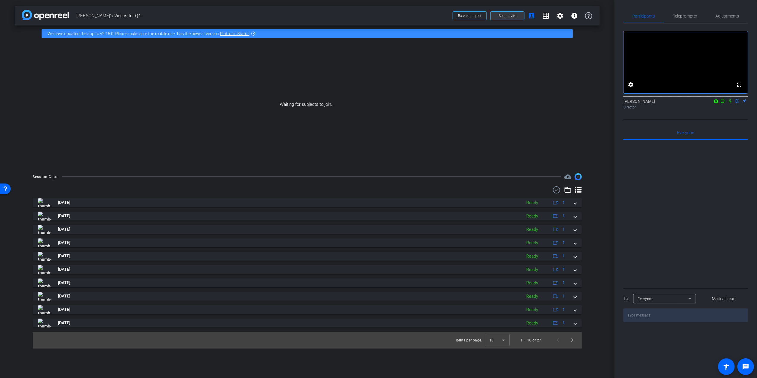
click at [501, 15] on span "Send invite" at bounding box center [507, 15] width 18 height 5
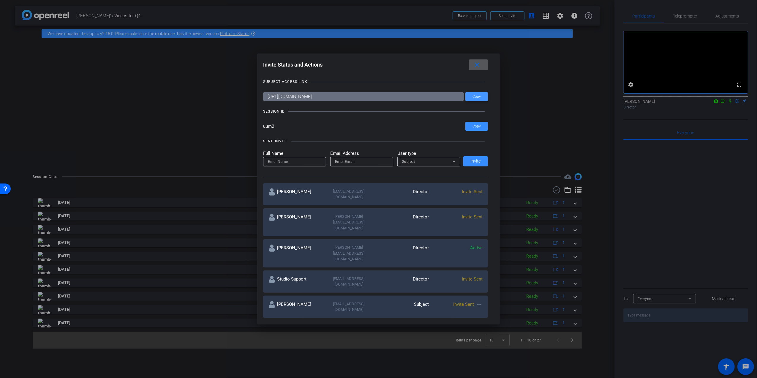
click at [471, 93] on span at bounding box center [476, 96] width 23 height 14
click at [293, 161] on input at bounding box center [294, 161] width 53 height 7
type input "Kathleen"
type input "KathyShangraw17@gmail.com"
click at [474, 160] on span "Invite" at bounding box center [475, 161] width 10 height 4
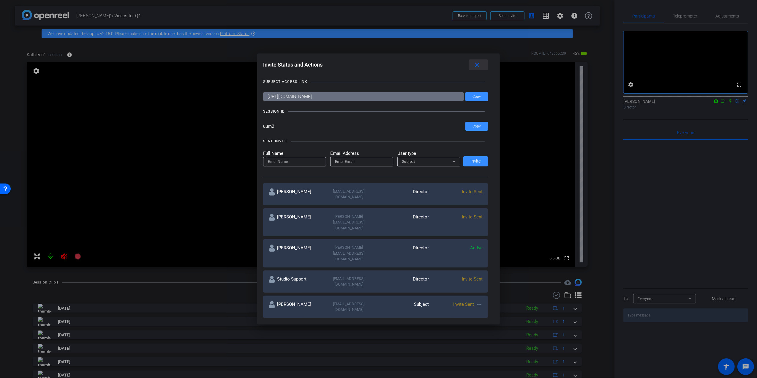
click at [478, 66] on mat-icon "close" at bounding box center [476, 64] width 7 height 7
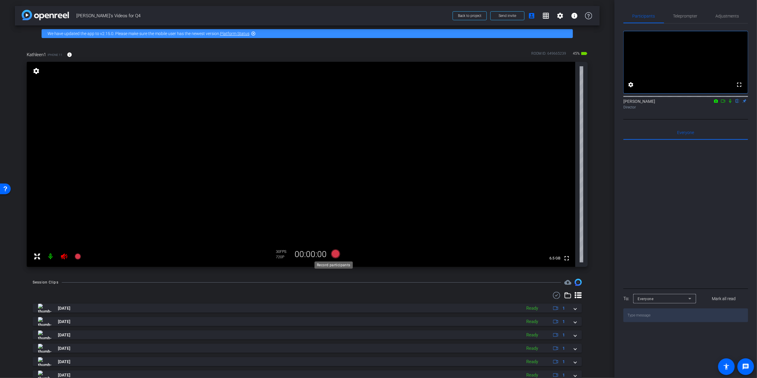
click at [331, 253] on icon at bounding box center [335, 253] width 9 height 9
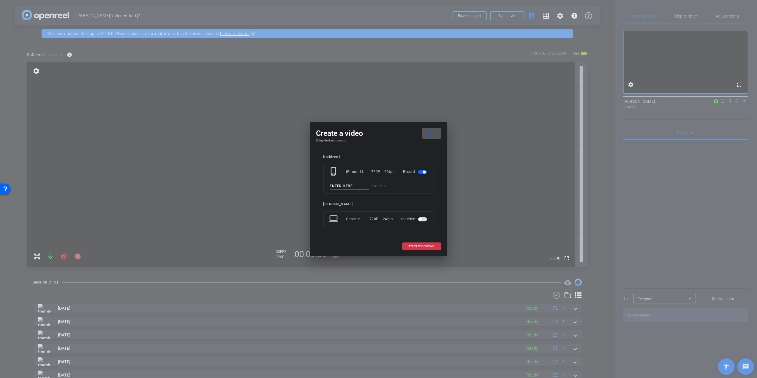
click at [340, 185] on input at bounding box center [350, 185] width 40 height 7
click at [429, 134] on mat-icon "close" at bounding box center [429, 133] width 7 height 7
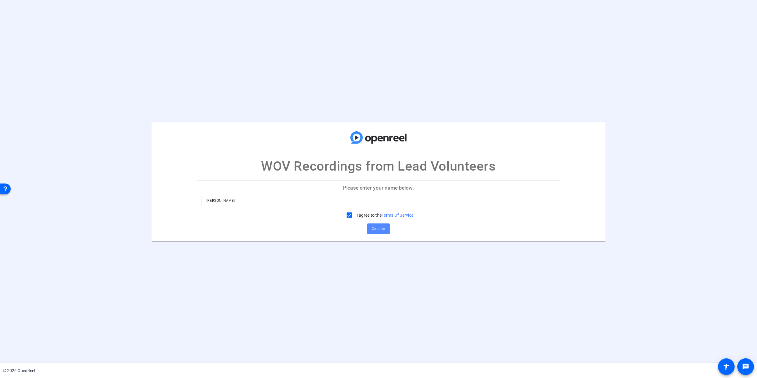
click at [379, 229] on span "Continue" at bounding box center [378, 228] width 13 height 9
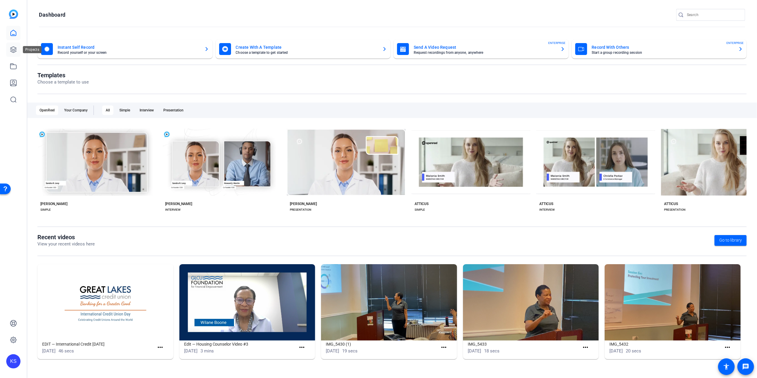
click at [12, 50] on icon at bounding box center [13, 50] width 6 height 6
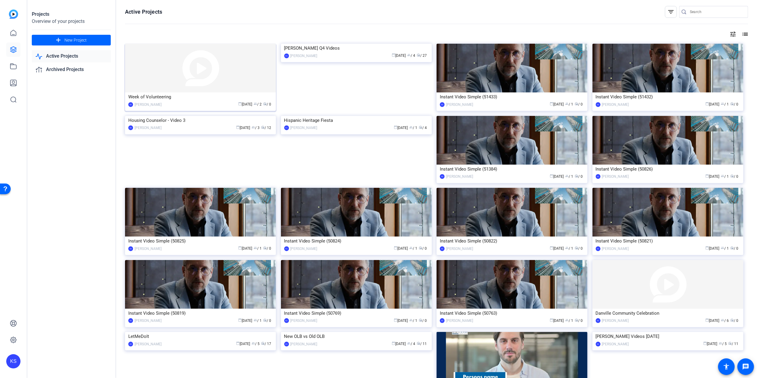
click at [180, 69] on img at bounding box center [200, 68] width 151 height 49
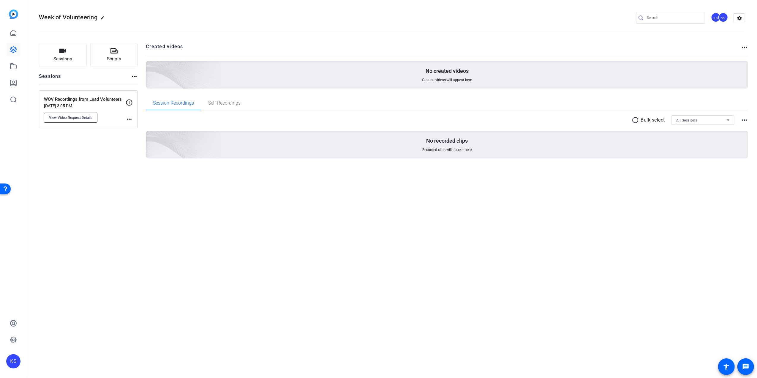
click at [72, 118] on span "View Video Request Details" at bounding box center [70, 117] width 43 height 5
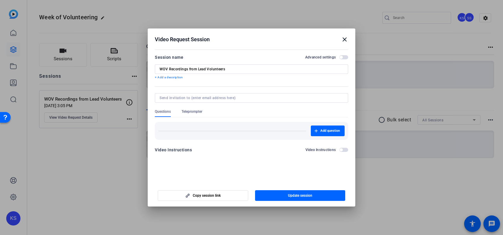
click at [344, 39] on mat-icon "close" at bounding box center [344, 39] width 7 height 7
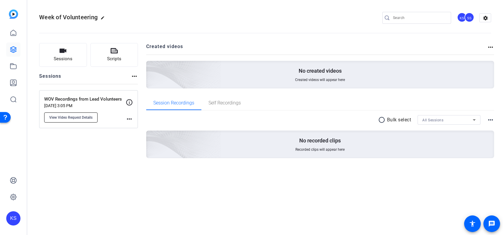
click at [67, 118] on span "View Video Request Details" at bounding box center [70, 117] width 43 height 5
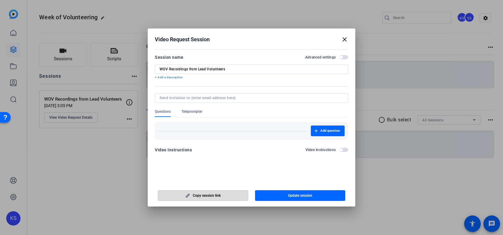
click at [201, 193] on span "button" at bounding box center [203, 195] width 90 height 14
click at [340, 41] on div "Video Request Session close" at bounding box center [252, 39] width 194 height 7
click at [344, 38] on mat-icon "close" at bounding box center [344, 39] width 7 height 7
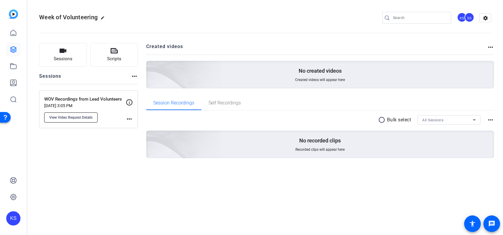
click at [82, 116] on span "View Video Request Details" at bounding box center [70, 117] width 43 height 5
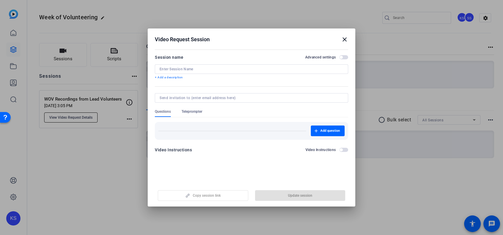
type input "WOV Recordings from Lead Volunteers"
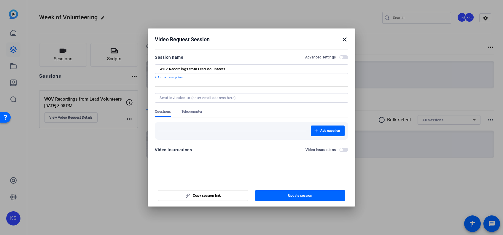
click at [84, 162] on div at bounding box center [251, 117] width 503 height 235
click at [69, 110] on div at bounding box center [251, 117] width 503 height 235
click at [345, 40] on mat-icon "close" at bounding box center [344, 39] width 7 height 7
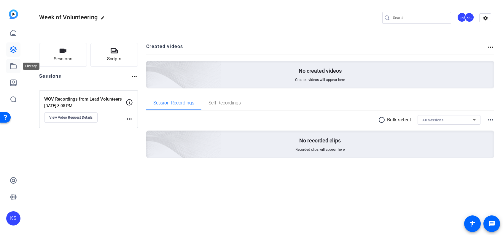
click at [15, 63] on icon at bounding box center [13, 66] width 7 height 7
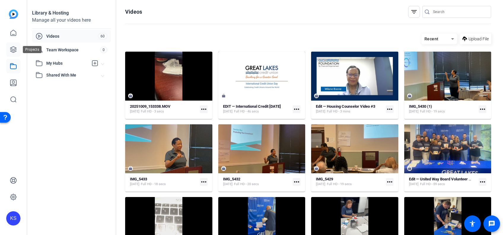
click at [18, 50] on link at bounding box center [13, 49] width 14 height 14
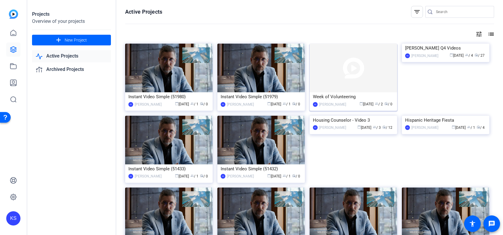
click at [341, 63] on img at bounding box center [354, 68] width 88 height 49
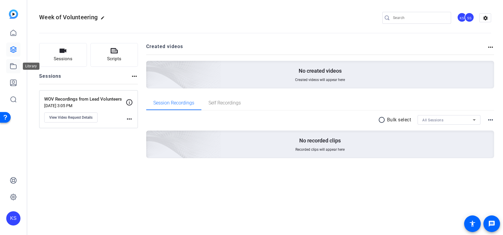
click at [14, 69] on icon at bounding box center [13, 66] width 6 height 5
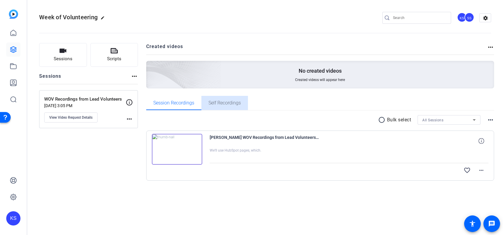
click at [219, 104] on span "Self Recordings" at bounding box center [225, 103] width 32 height 5
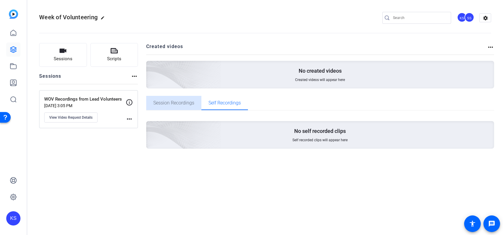
click at [183, 102] on span "Session Recordings" at bounding box center [173, 103] width 41 height 5
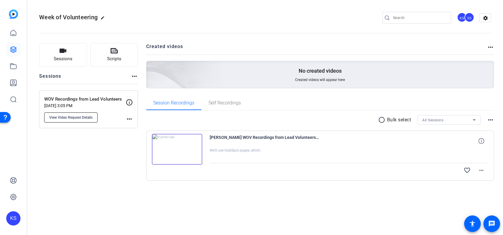
click at [77, 118] on span "View Video Request Details" at bounding box center [70, 117] width 43 height 5
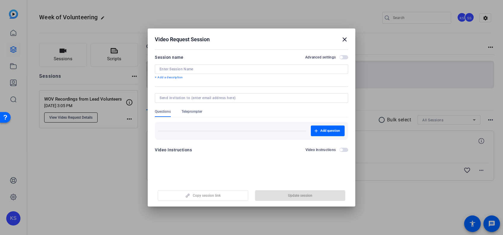
type input "WOV Recordings from Lead Volunteers"
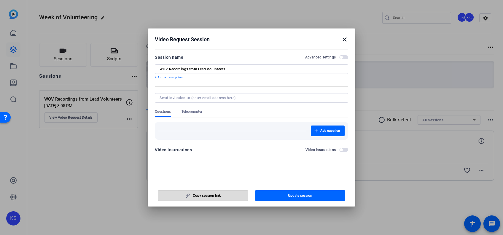
click at [207, 196] on span "Copy session link" at bounding box center [207, 195] width 28 height 5
click at [346, 39] on mat-icon "close" at bounding box center [344, 39] width 7 height 7
